Goal: Find specific page/section: Find specific page/section

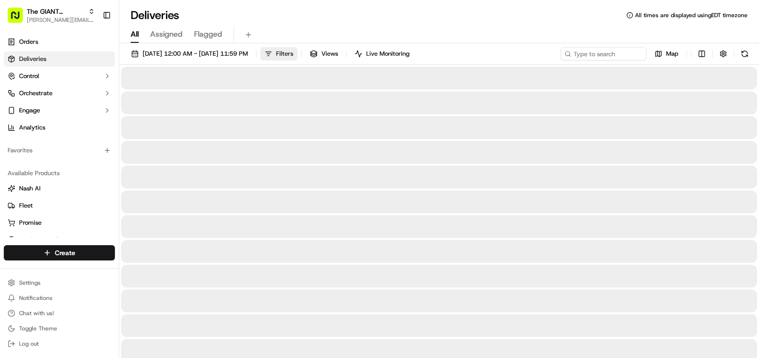
click at [293, 55] on span "Filters" at bounding box center [284, 54] width 17 height 9
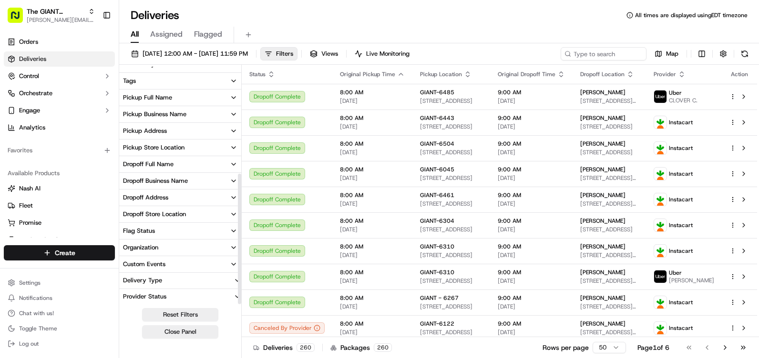
scroll to position [195, 0]
click at [166, 146] on div "Pickup Store Location" at bounding box center [153, 146] width 61 height 9
click at [183, 161] on input at bounding box center [185, 164] width 103 height 15
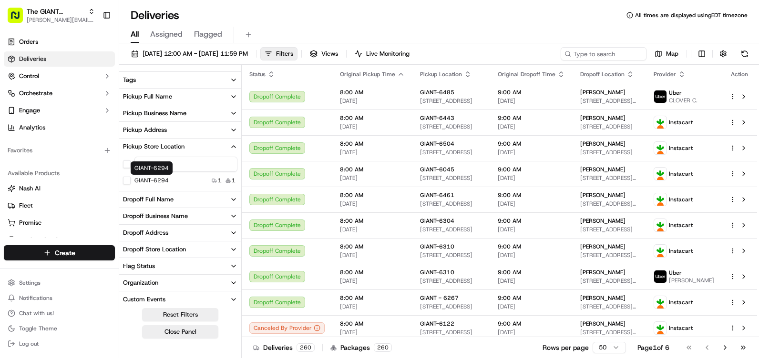
type input "6294"
click at [128, 182] on button "GIANT-6294" at bounding box center [127, 181] width 8 height 8
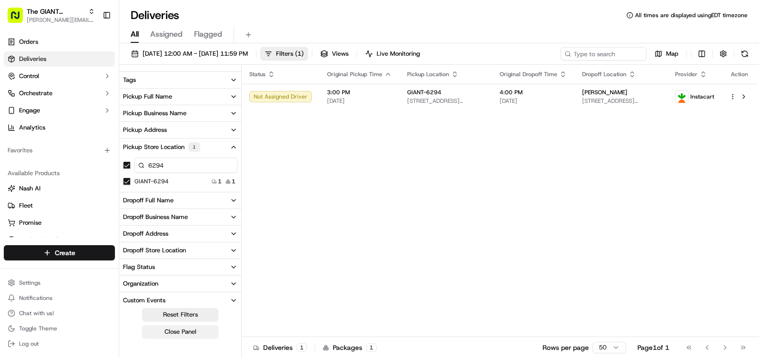
click at [184, 333] on button "Close Panel" at bounding box center [180, 331] width 76 height 13
